Goal: Find specific page/section: Find specific page/section

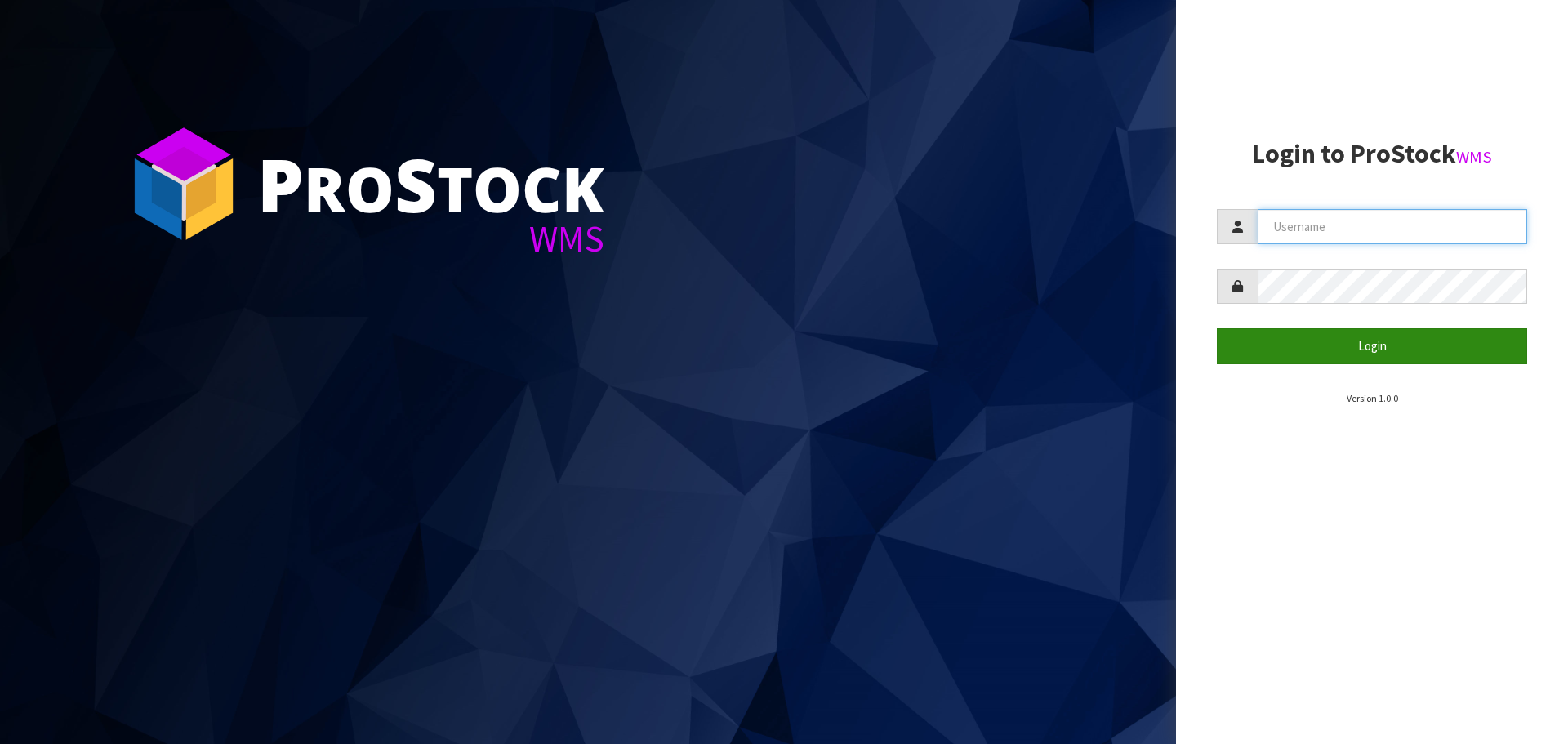
type input "[EMAIL_ADDRESS][DOMAIN_NAME]"
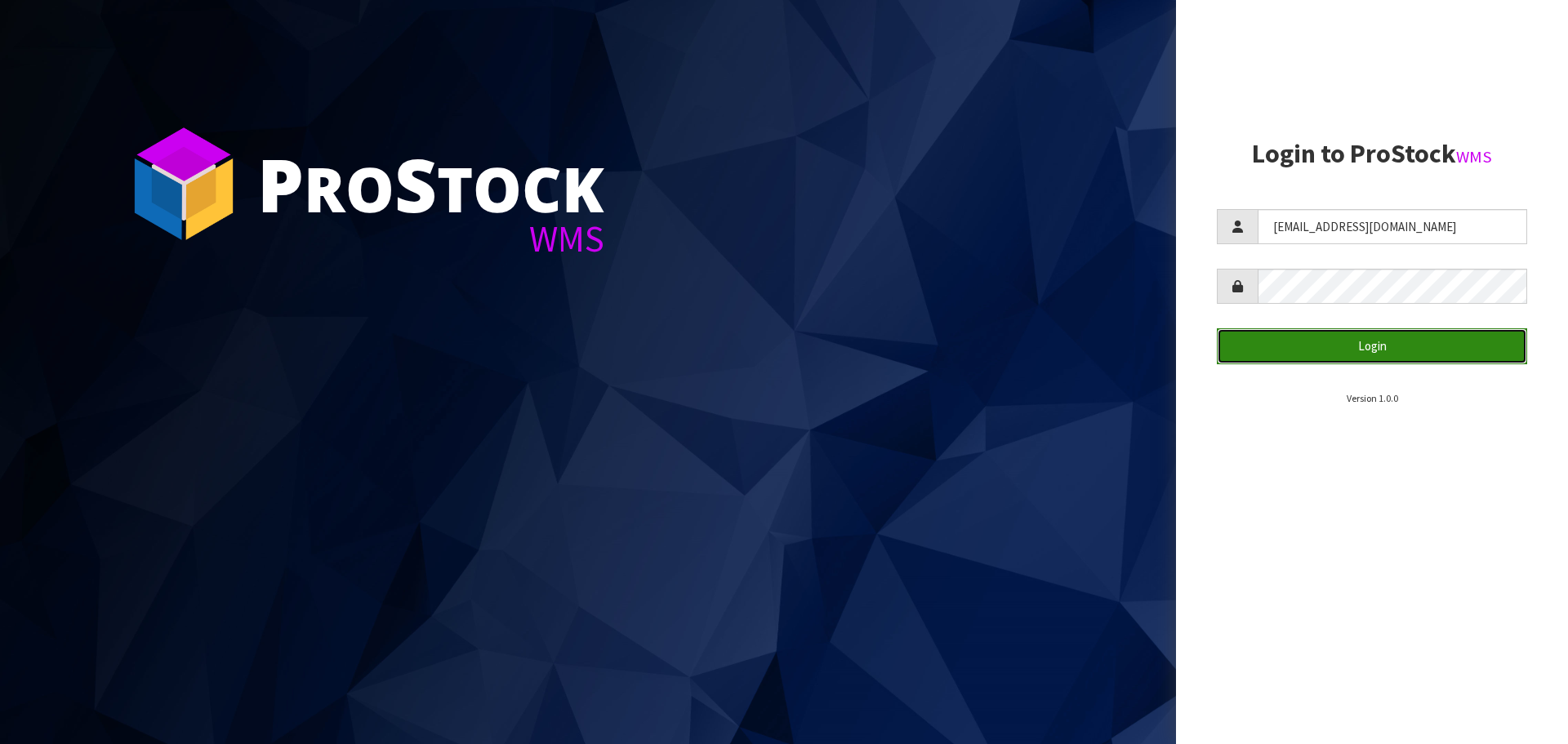
click at [1373, 340] on button "Login" at bounding box center [1372, 345] width 310 height 35
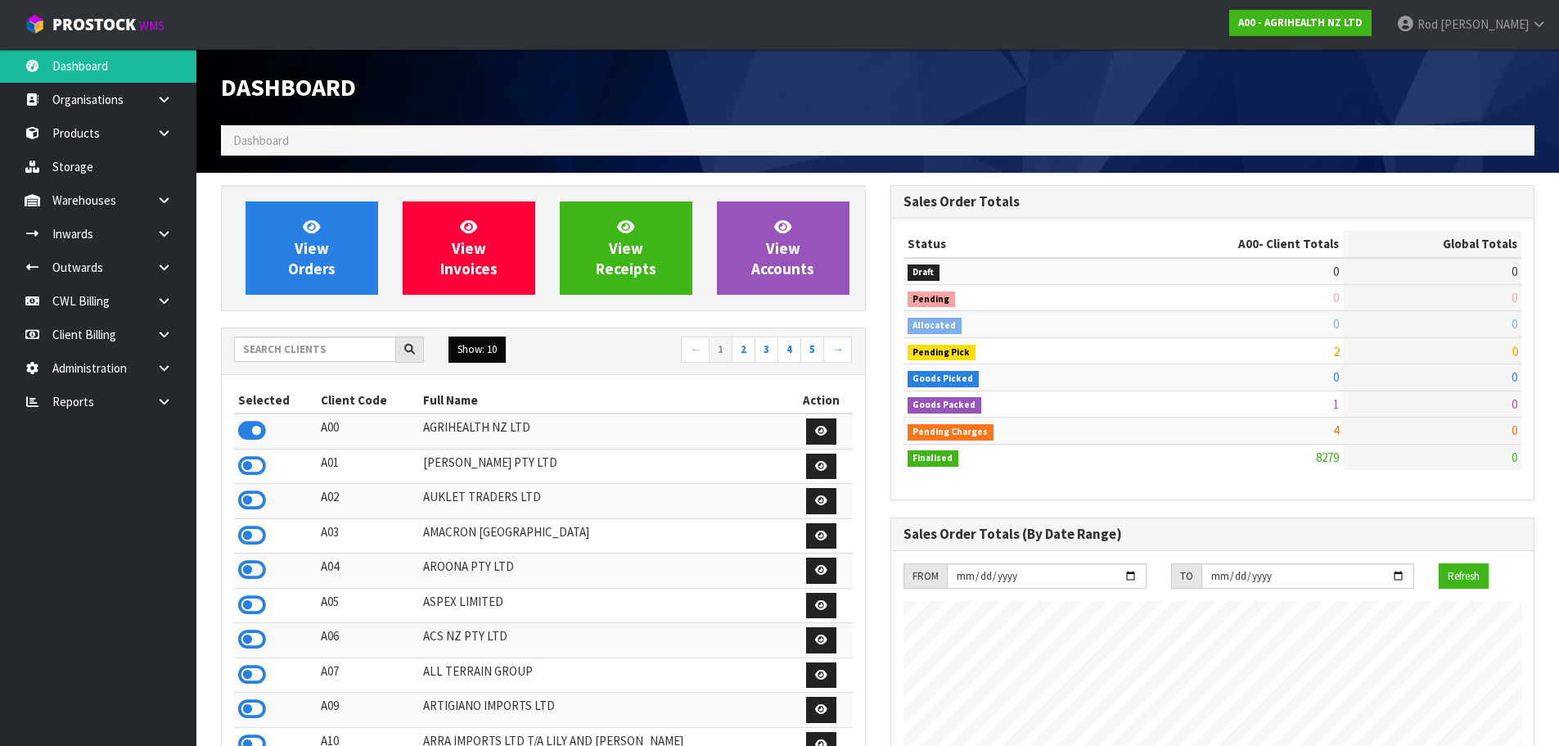
scroll to position [1240, 669]
click at [160, 395] on icon at bounding box center [164, 401] width 16 height 12
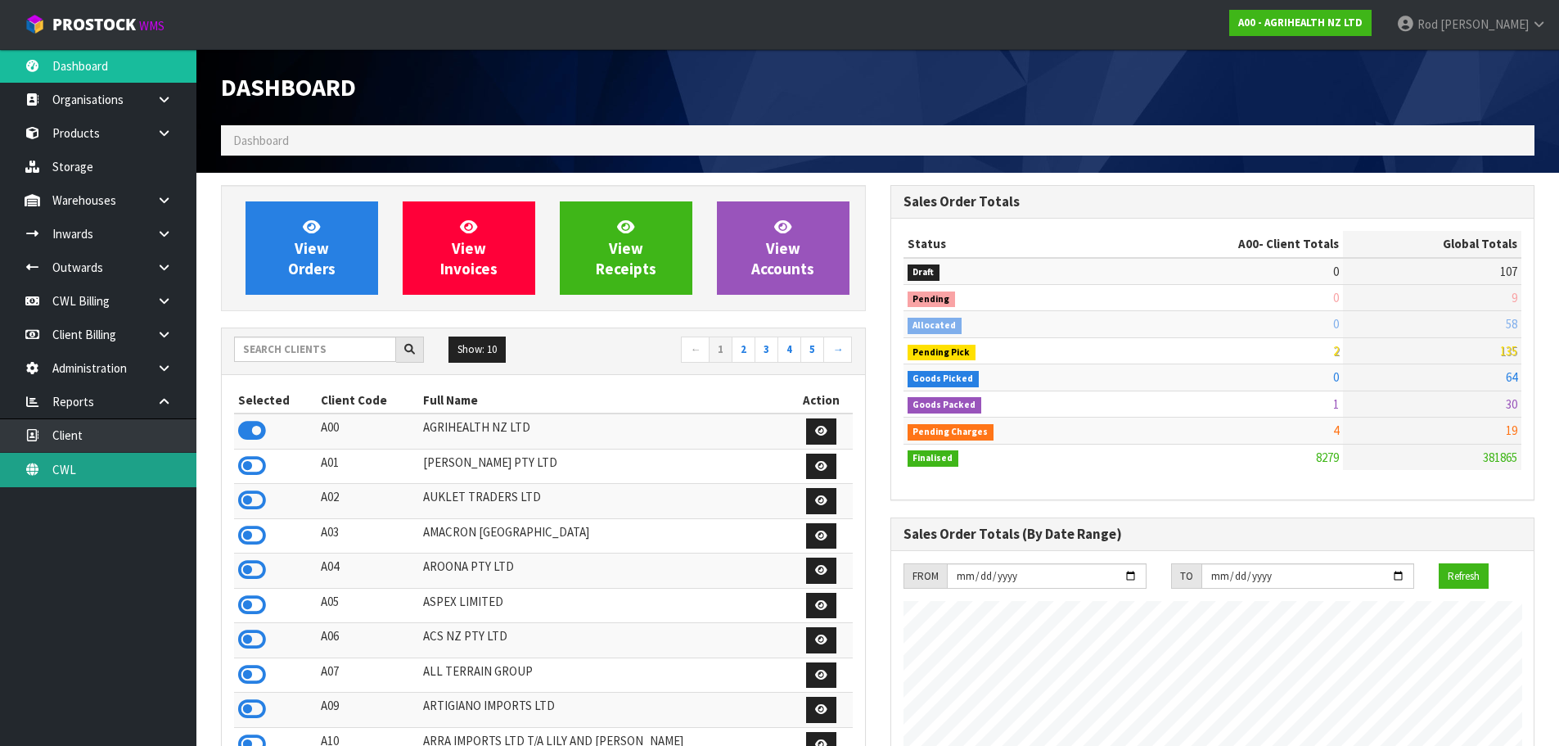
click at [106, 463] on link "CWL" at bounding box center [98, 470] width 196 height 34
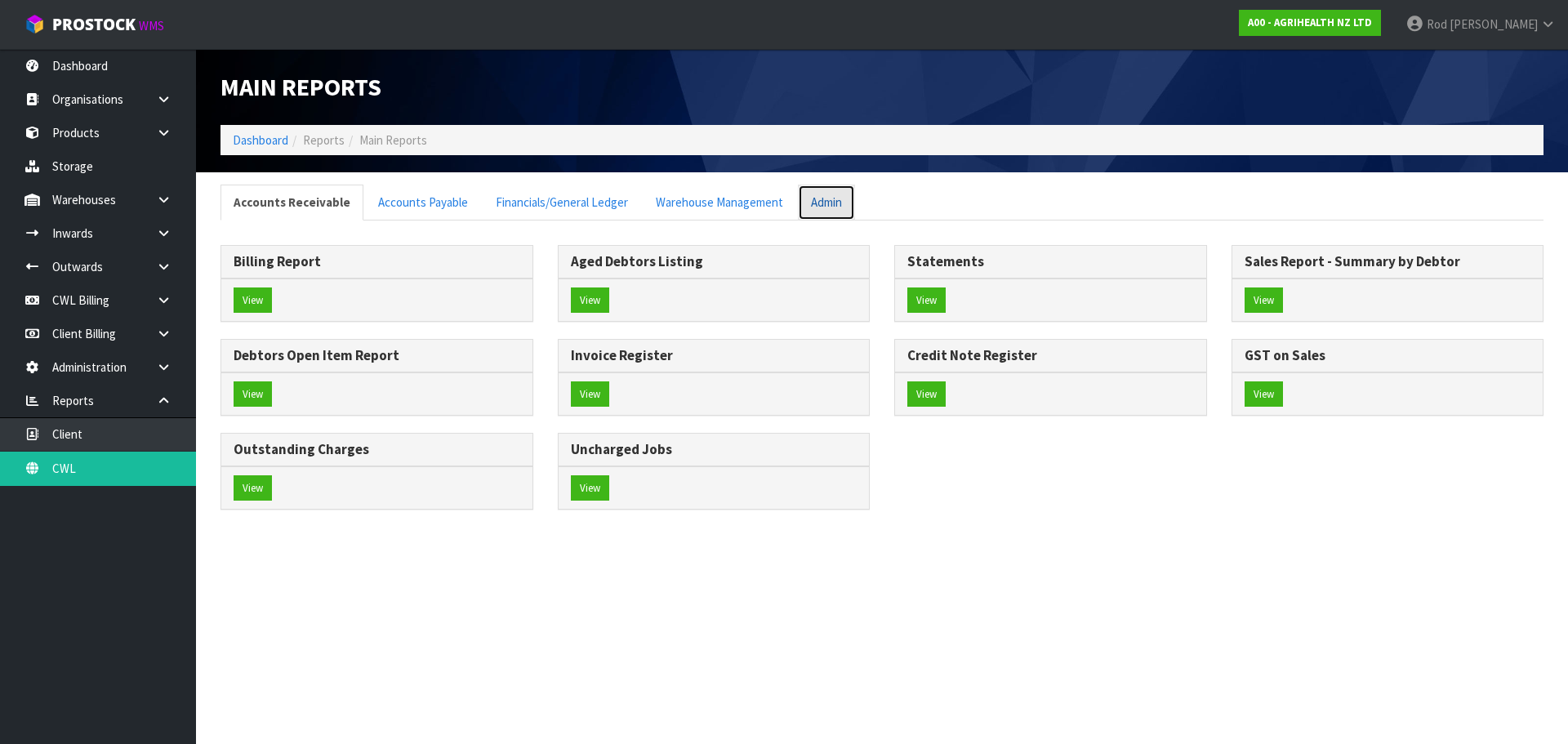
click at [819, 200] on link "Admin" at bounding box center [826, 201] width 57 height 35
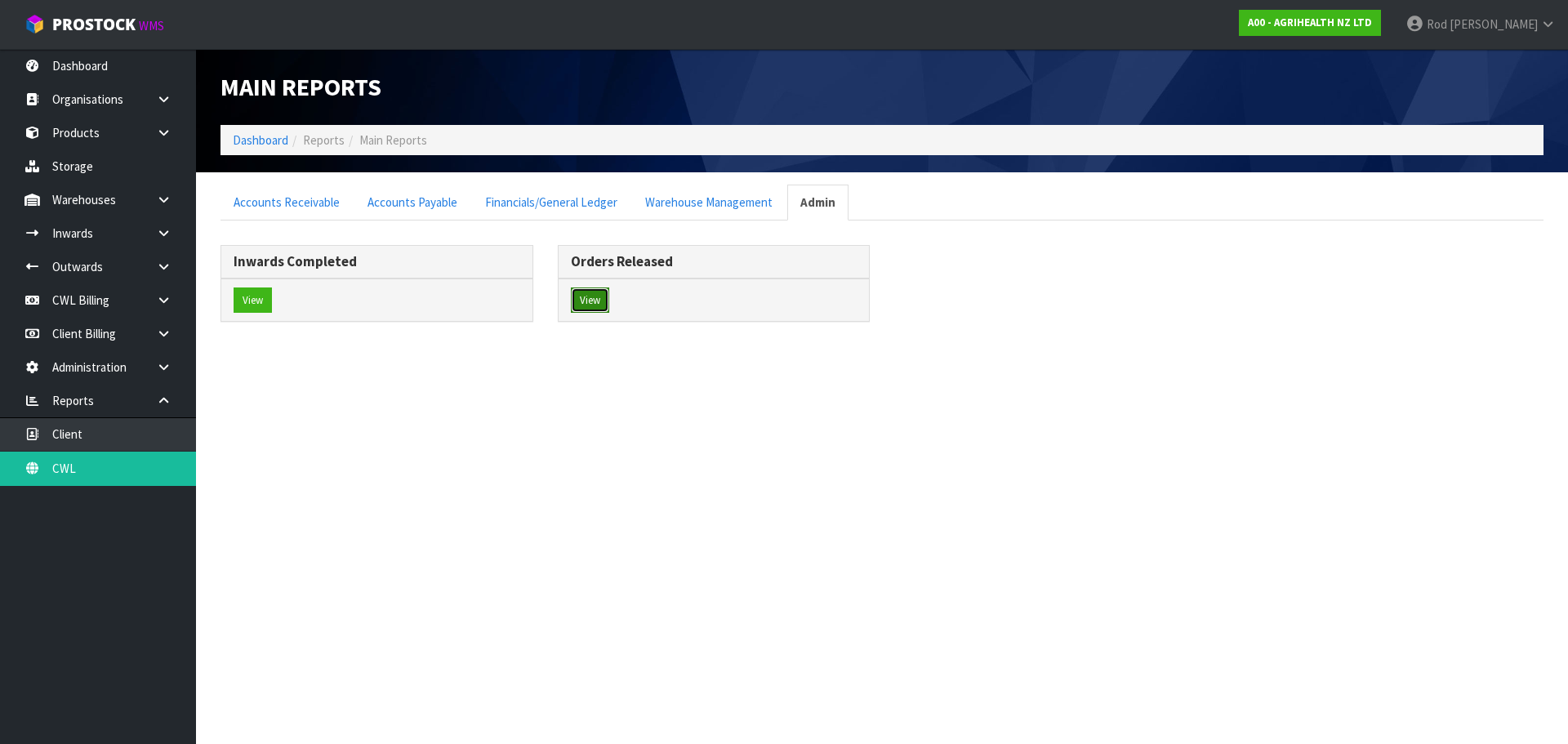
click at [598, 302] on button "View" at bounding box center [589, 300] width 38 height 26
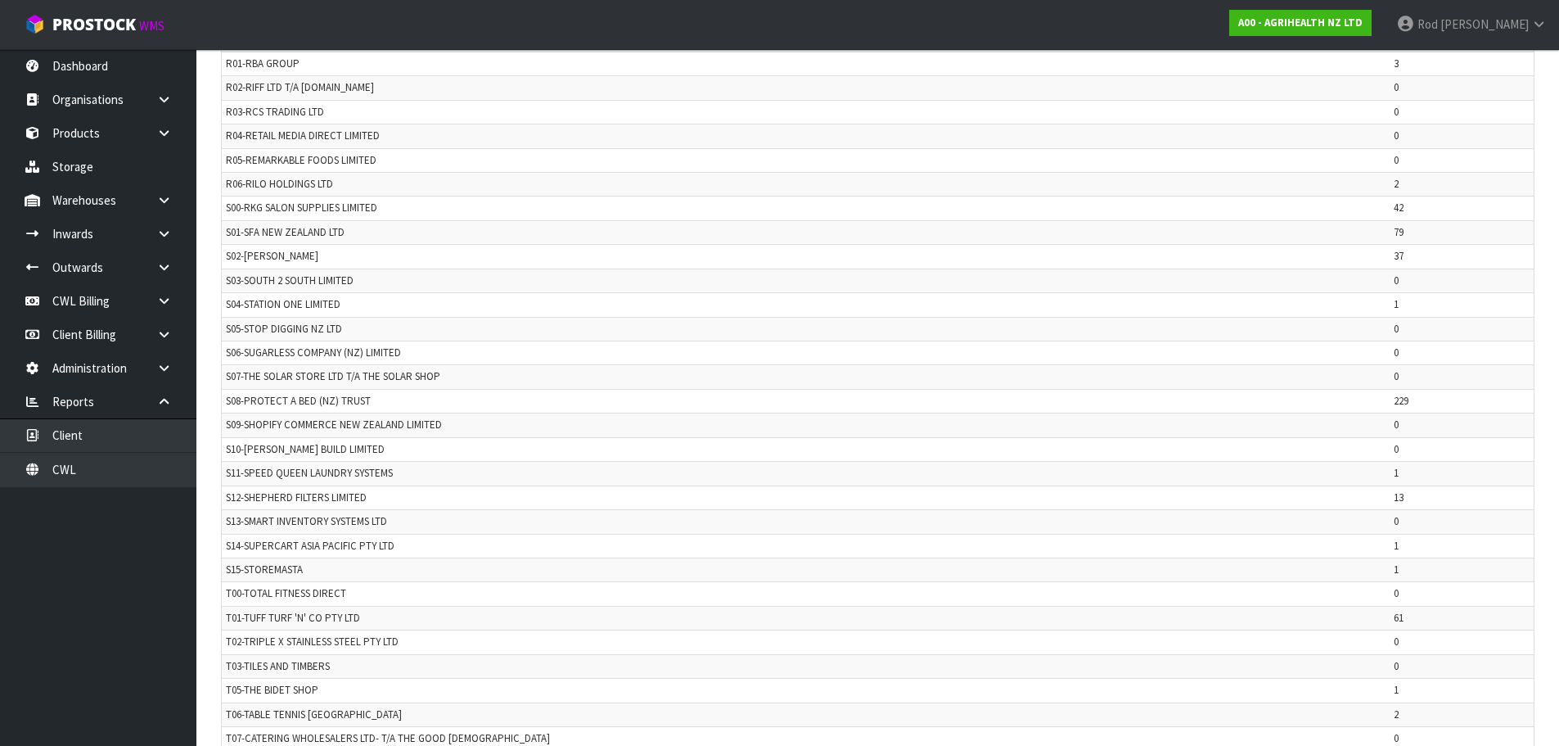
scroll to position [3281, 0]
